Goal: Task Accomplishment & Management: Complete application form

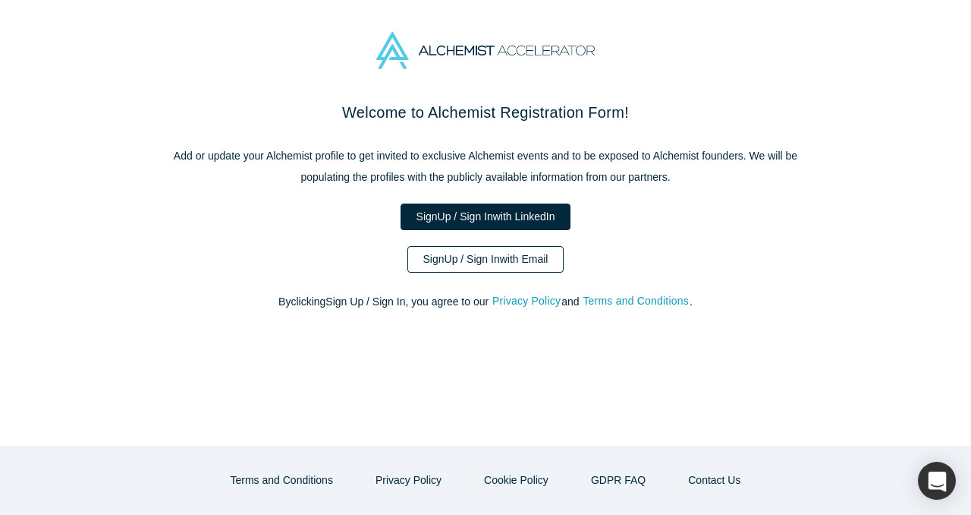
click at [461, 252] on link "Sign Up / Sign In with Email" at bounding box center [486, 259] width 157 height 27
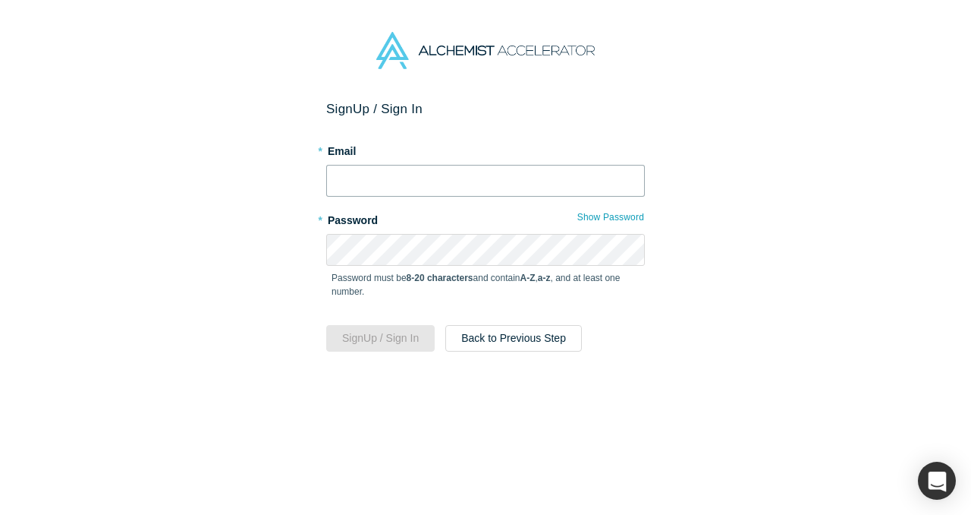
click at [392, 176] on input "text" at bounding box center [485, 181] width 319 height 32
type input "gunjan@decacorn.vc"
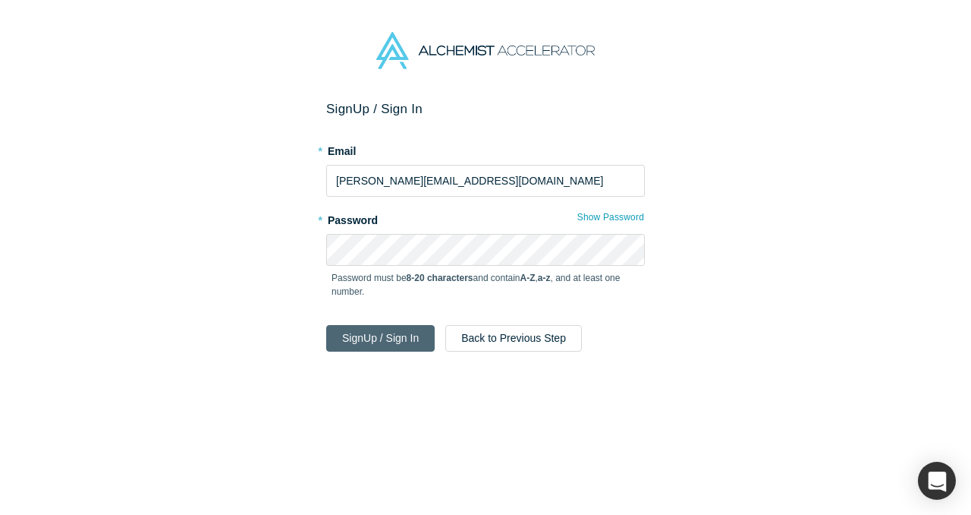
click at [384, 341] on button "Sign Up / Sign In" at bounding box center [380, 338] width 109 height 27
